Goal: Transaction & Acquisition: Purchase product/service

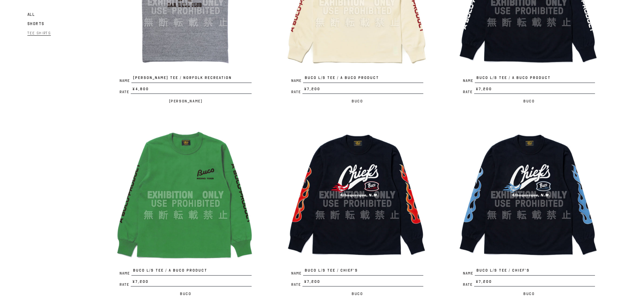
scroll to position [562, 0]
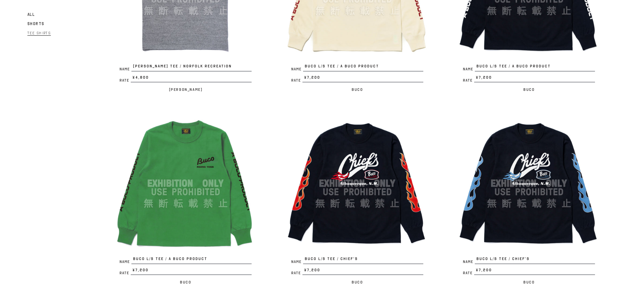
click at [182, 194] on img at bounding box center [185, 183] width 145 height 145
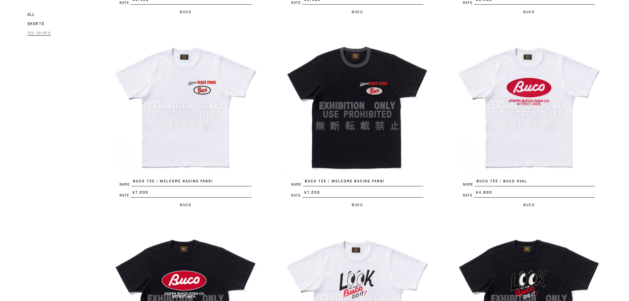
scroll to position [1024, 0]
click at [368, 107] on img at bounding box center [357, 105] width 145 height 145
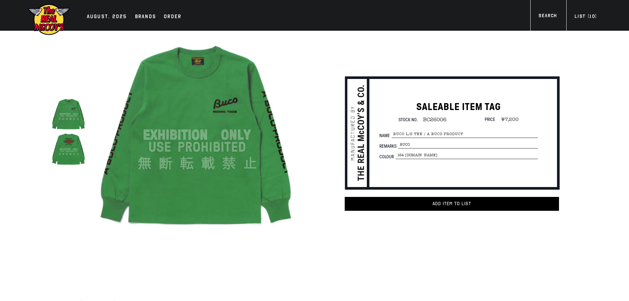
click at [74, 147] on img at bounding box center [68, 148] width 35 height 35
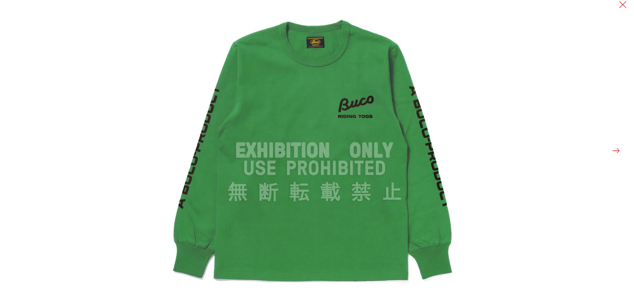
click at [610, 151] on div at bounding box center [481, 150] width 634 height 301
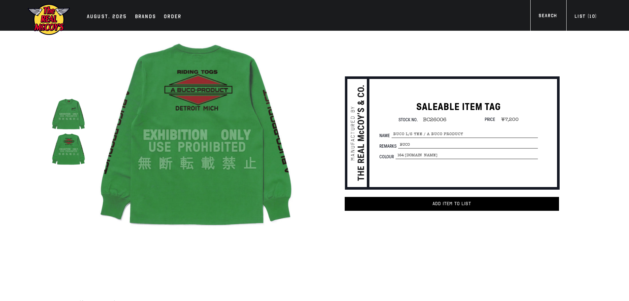
click at [614, 152] on button at bounding box center [611, 150] width 9 height 9
